Goal: Task Accomplishment & Management: Use online tool/utility

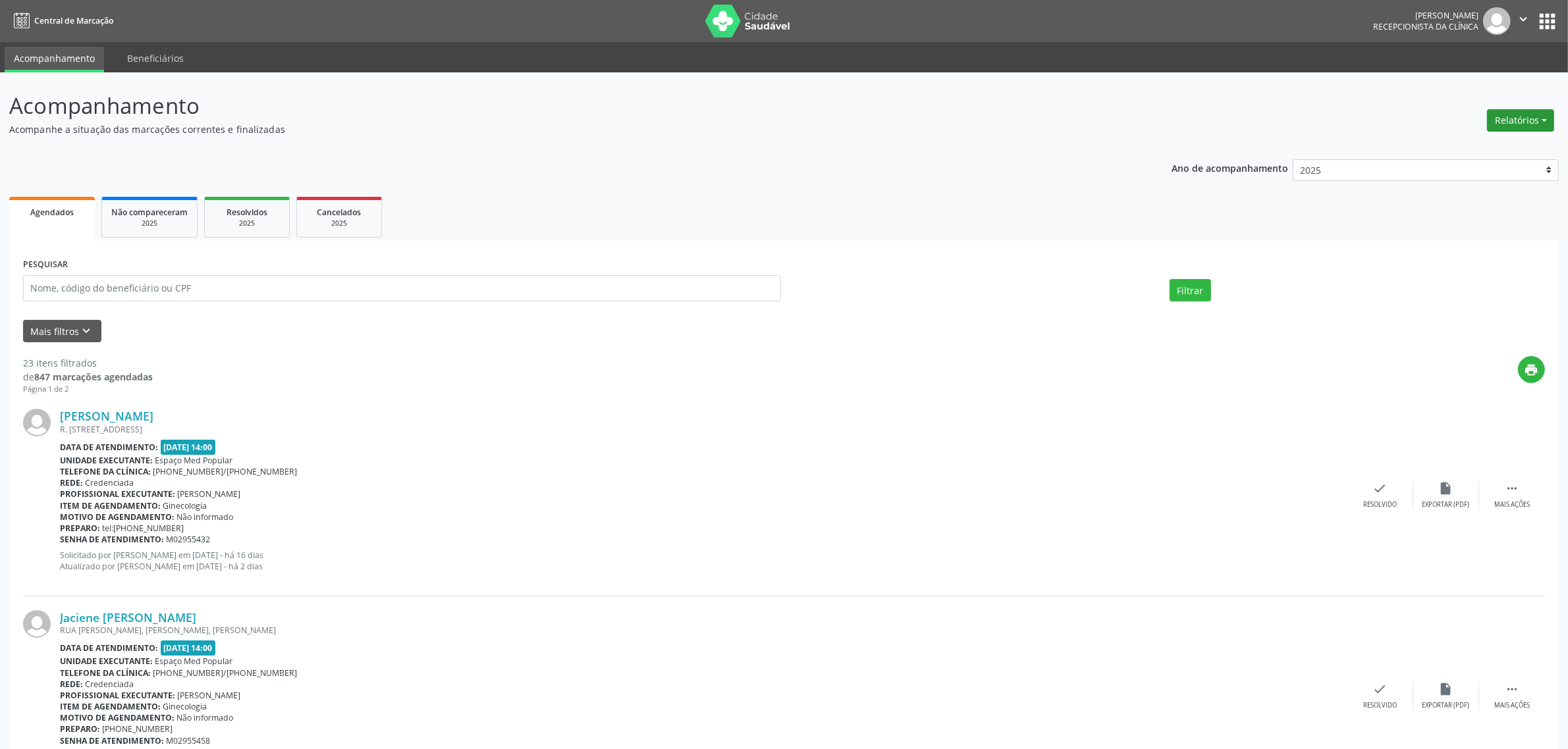
click at [1529, 115] on button "Relatórios" at bounding box center [1520, 121] width 67 height 22
click at [1489, 144] on link "Agendamentos" at bounding box center [1485, 148] width 142 height 19
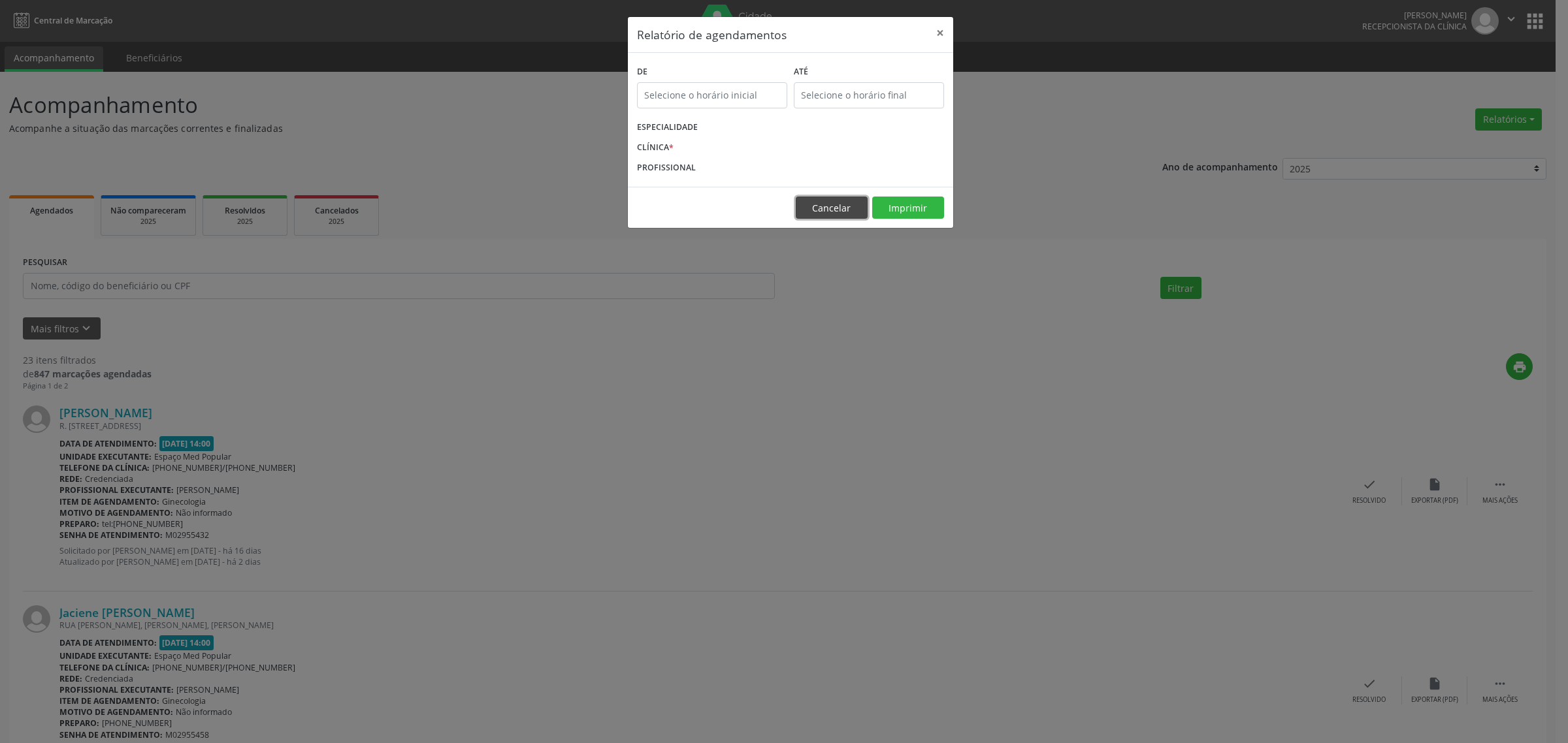
click at [841, 205] on button "Cancelar" at bounding box center [831, 208] width 72 height 22
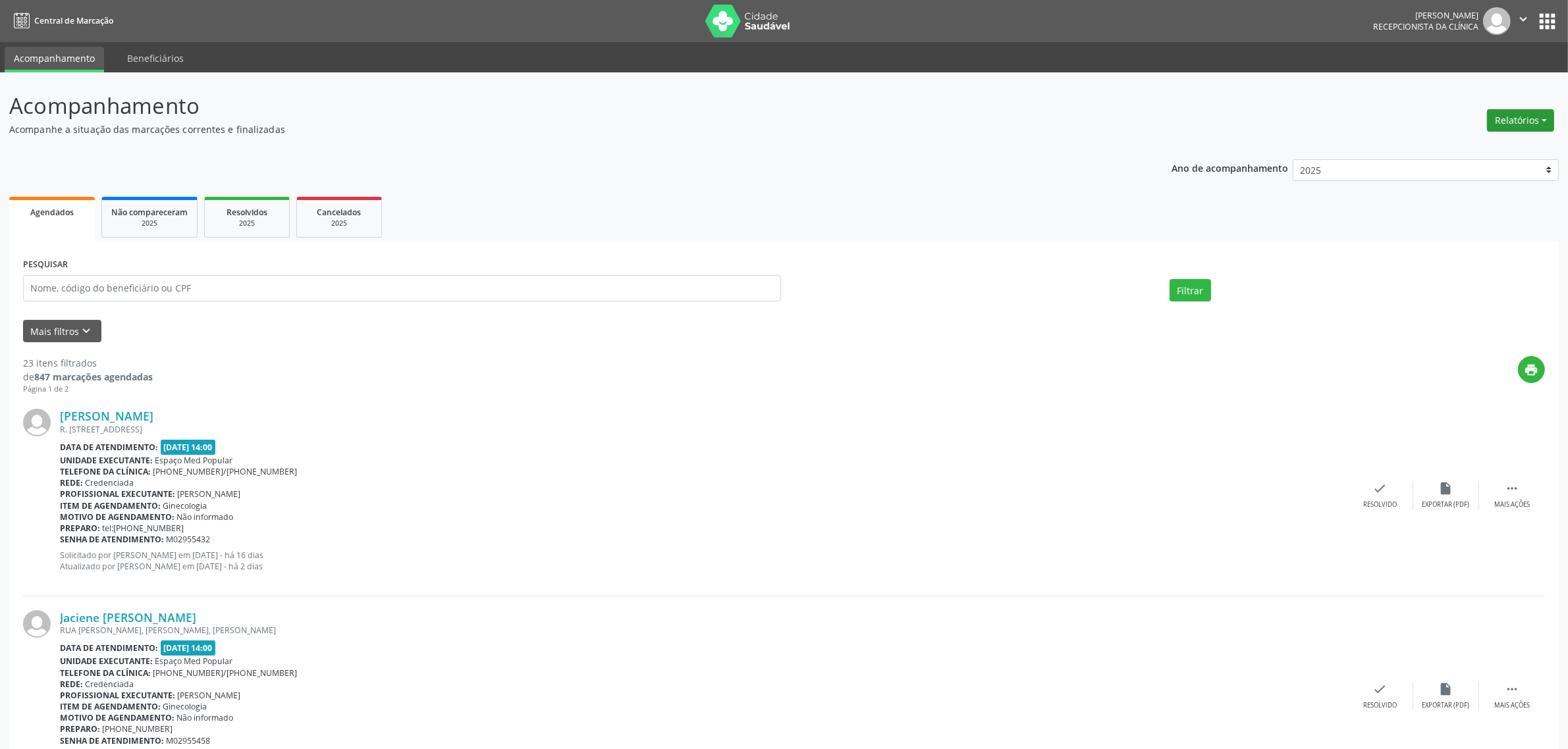
click at [1534, 124] on button "Relatórios" at bounding box center [1520, 121] width 67 height 22
click at [1470, 143] on link "Agendamentos" at bounding box center [1485, 148] width 142 height 19
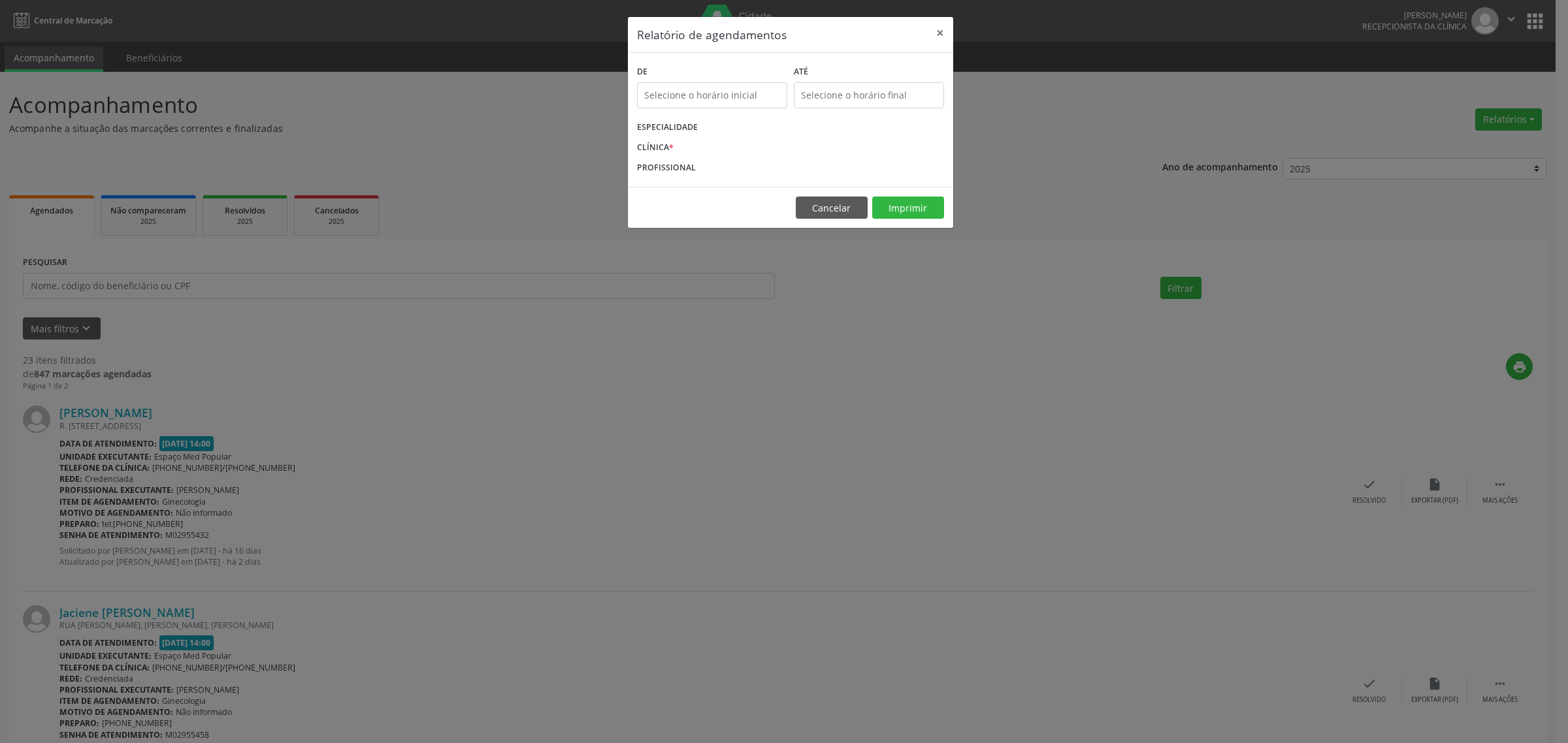
type input "12:00"
click at [727, 95] on input "12:00" at bounding box center [712, 95] width 150 height 26
click at [786, 122] on input "00" at bounding box center [788, 123] width 98 height 26
drag, startPoint x: 681, startPoint y: 90, endPoint x: 673, endPoint y: 89, distance: 8.1
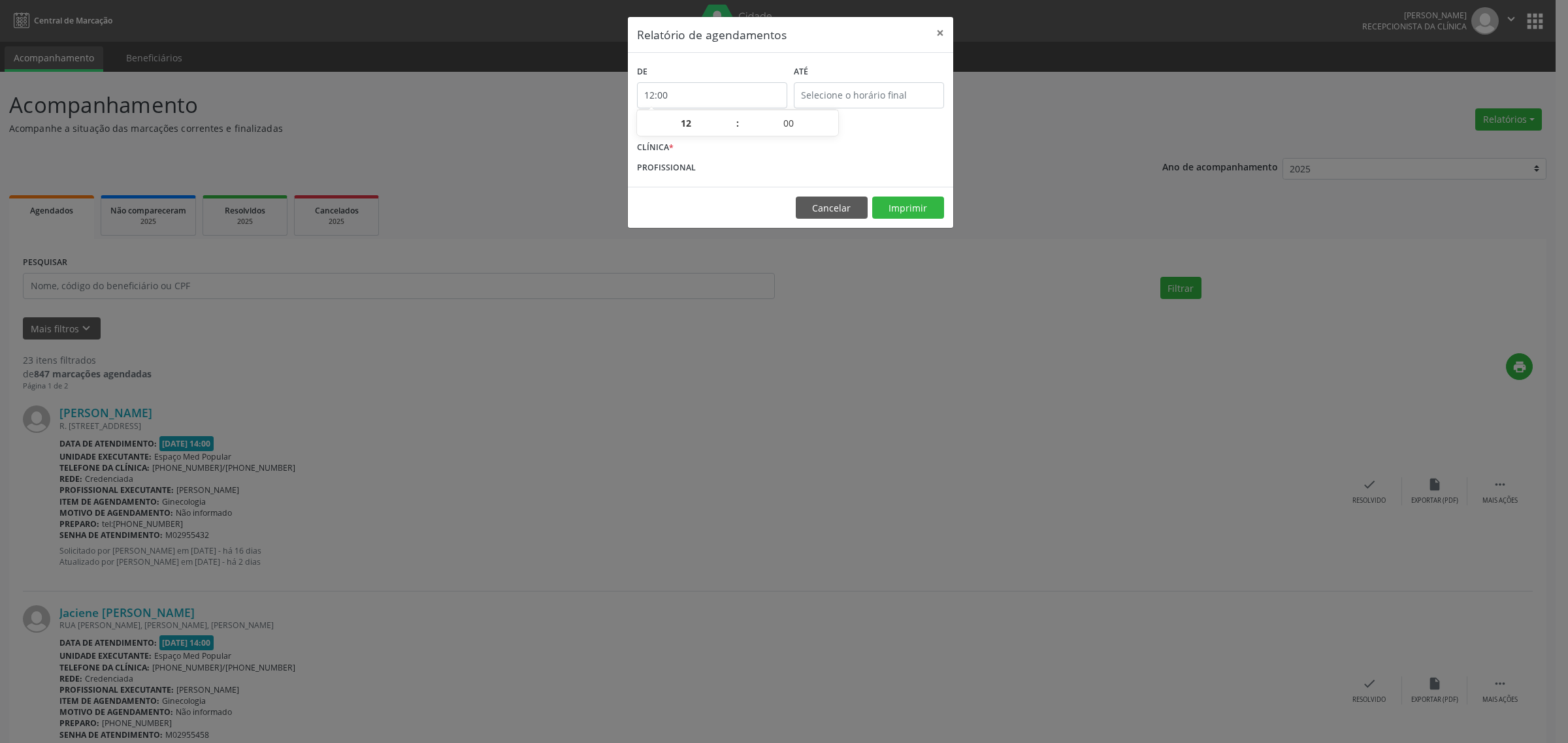
click at [678, 90] on input "12:00" at bounding box center [712, 95] width 150 height 26
click at [725, 171] on div "PROFISSIONAL" at bounding box center [791, 167] width 313 height 20
click at [825, 207] on button "Cancelar" at bounding box center [831, 208] width 72 height 22
